Goal: Register for event/course

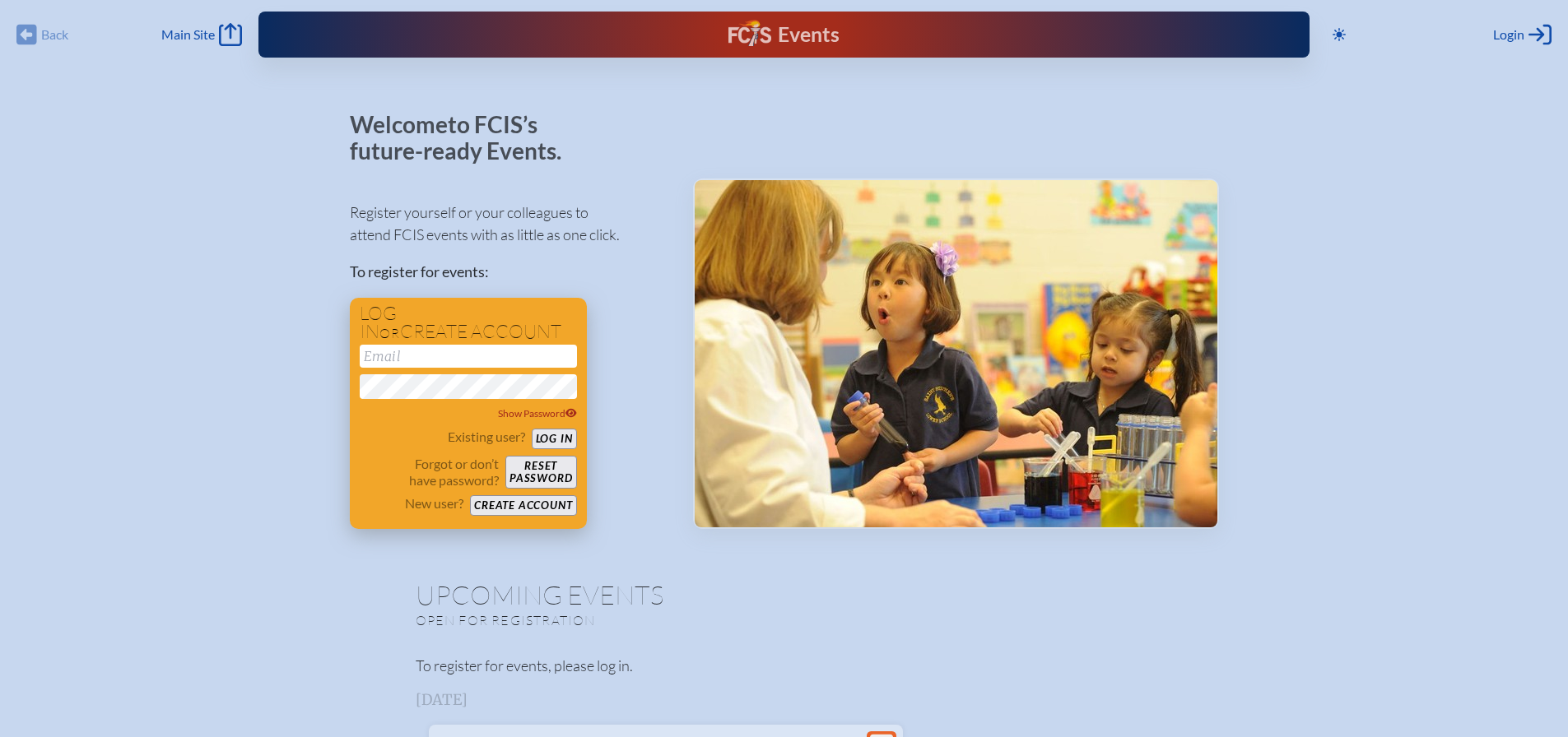
type input "[EMAIL_ADDRESS][DOMAIN_NAME]"
click at [554, 440] on button "Log in" at bounding box center [555, 439] width 45 height 21
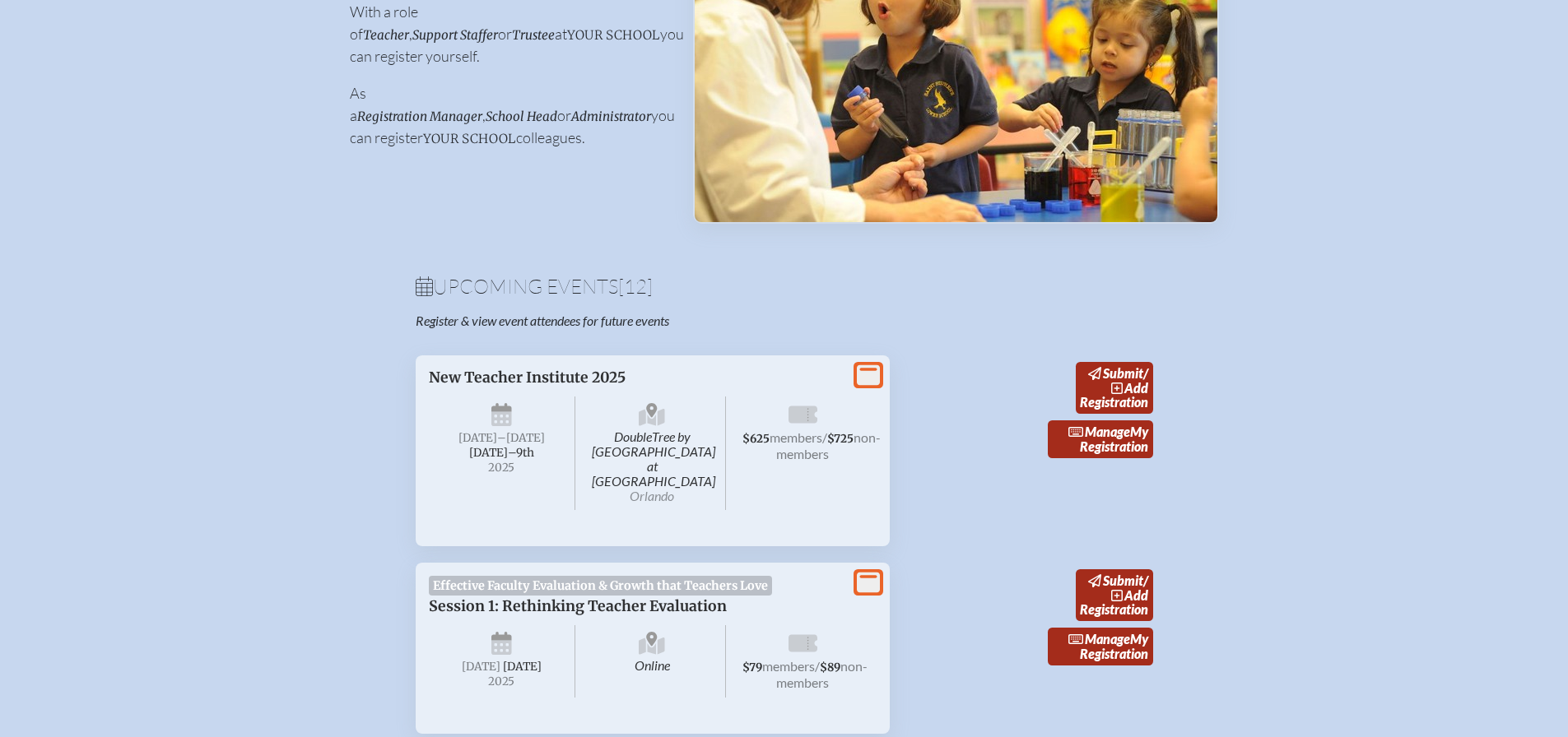
scroll to position [329, 0]
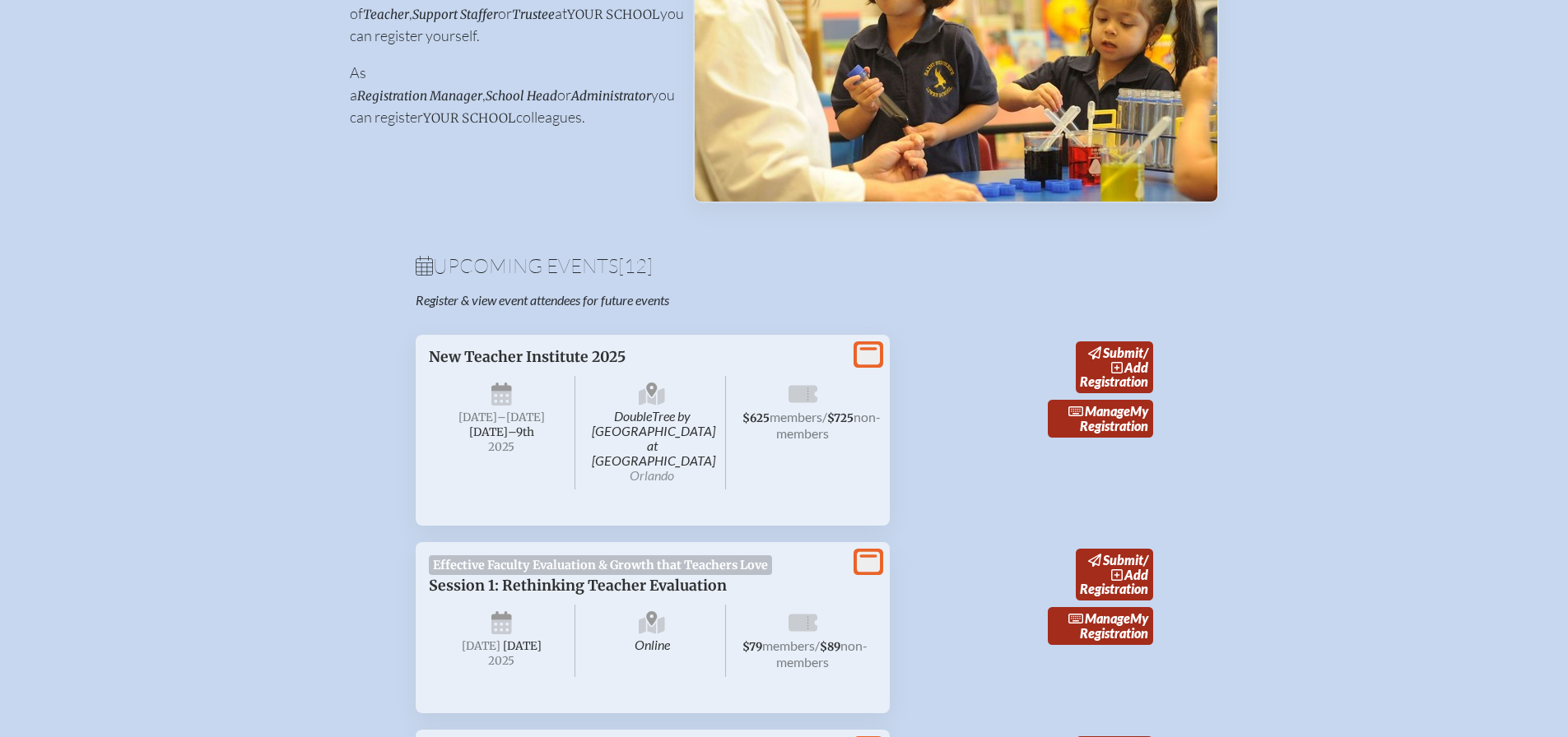
click at [868, 352] on icon at bounding box center [869, 355] width 23 height 21
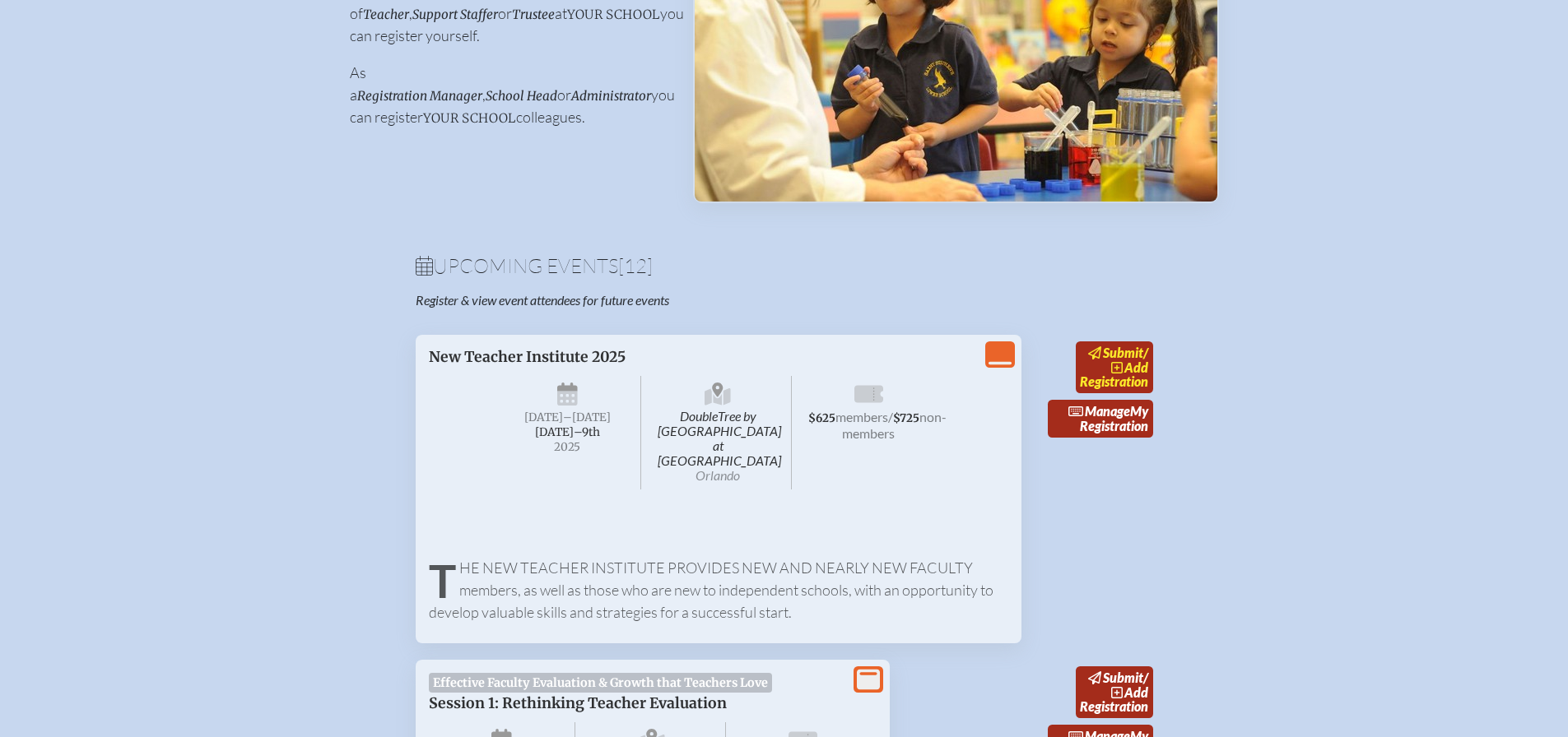
click at [1149, 369] on span "add" at bounding box center [1136, 367] width 24 height 16
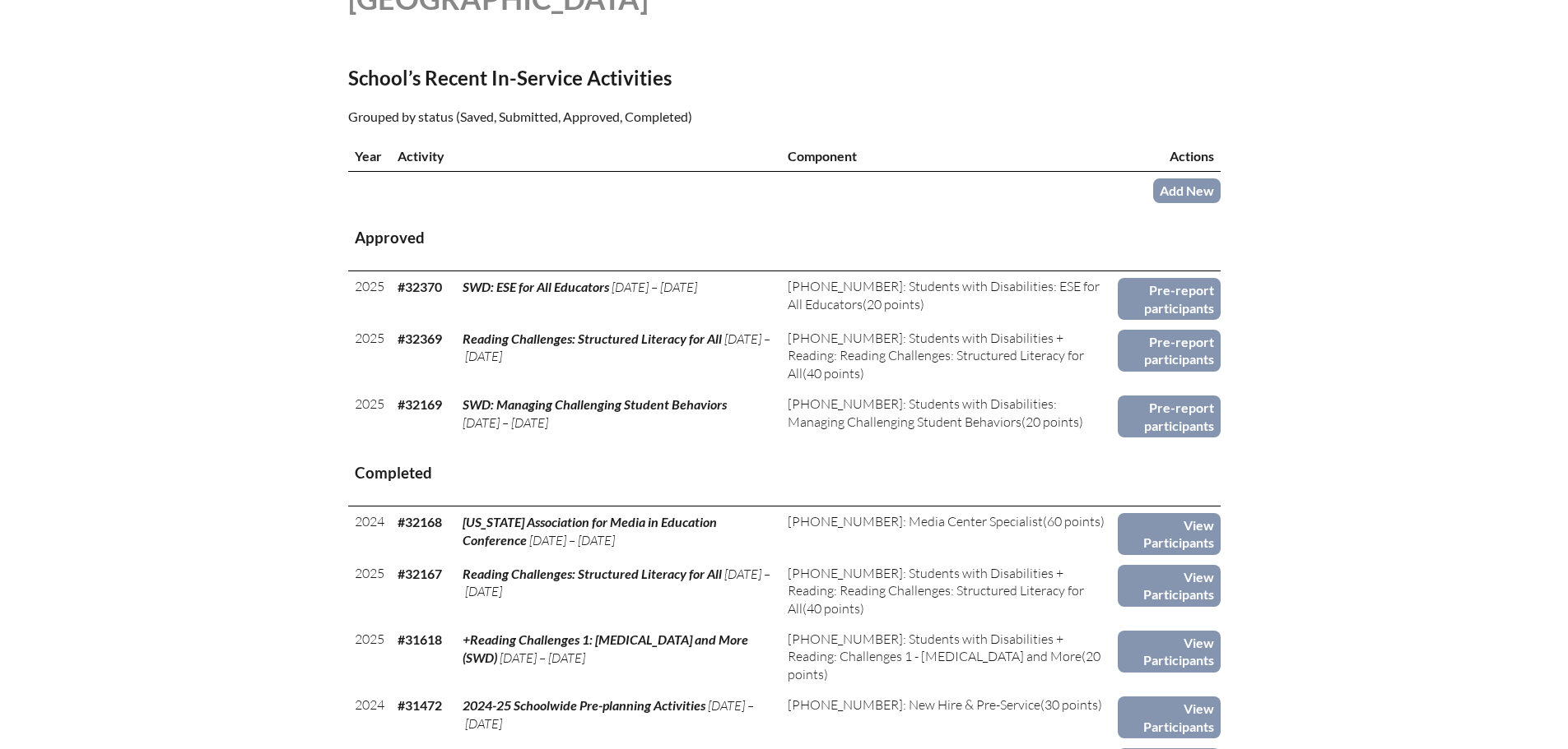
scroll to position [411, 0]
